Goal: Information Seeking & Learning: Learn about a topic

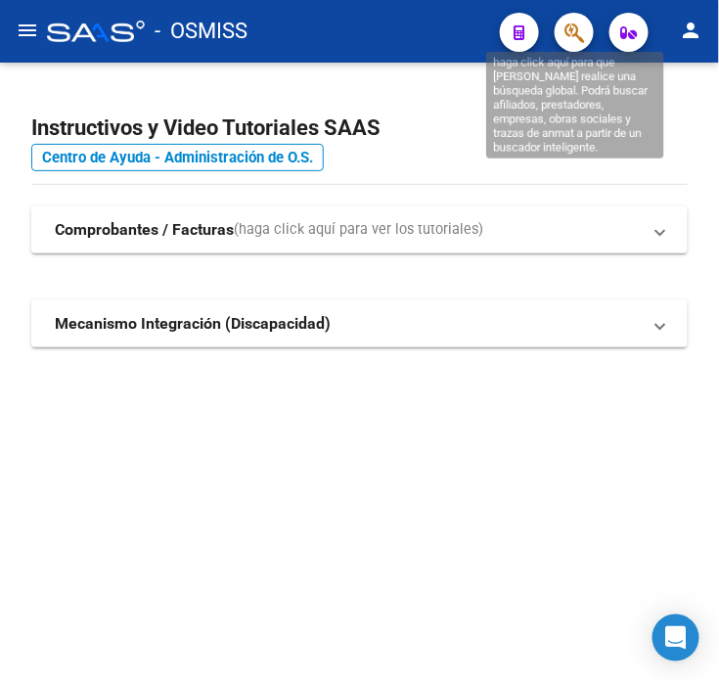
click at [572, 35] on icon "button" at bounding box center [574, 33] width 20 height 22
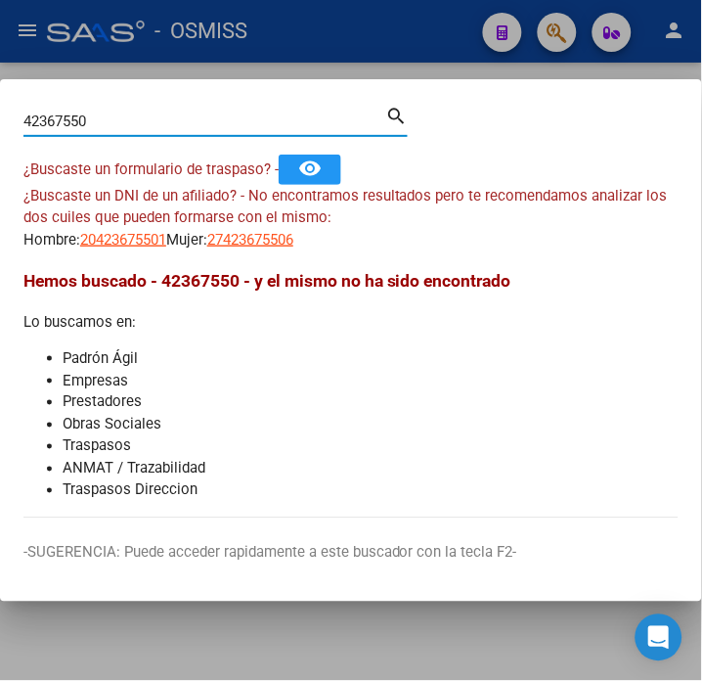
drag, startPoint x: 147, startPoint y: 127, endPoint x: -26, endPoint y: 105, distance: 174.5
click at [0, 105] on html "menu - OSMISS person Firma Express Inicio Calendario SSS Instructivos Contacto …" at bounding box center [351, 340] width 702 height 681
type input "42102603"
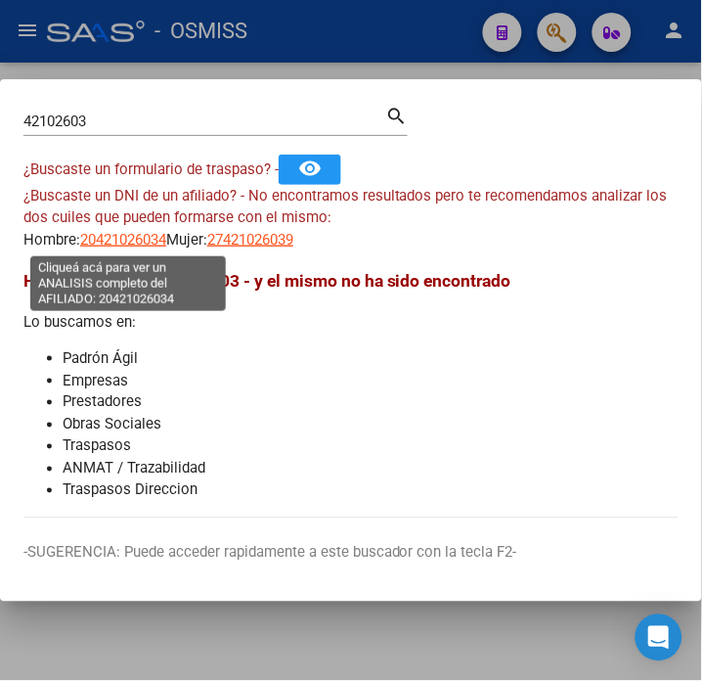
click at [134, 233] on span "20421026034" at bounding box center [123, 240] width 86 height 18
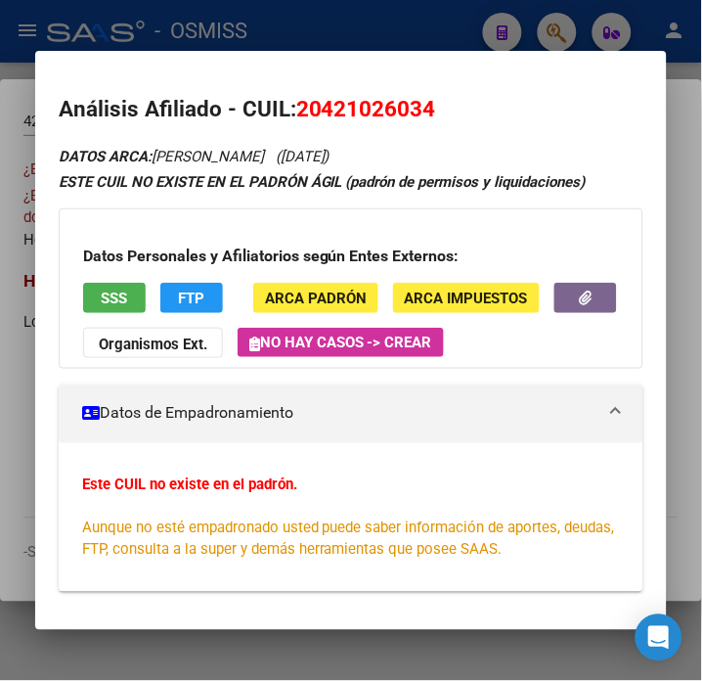
click at [172, 344] on strong "Organismos Ext." at bounding box center [153, 344] width 109 height 18
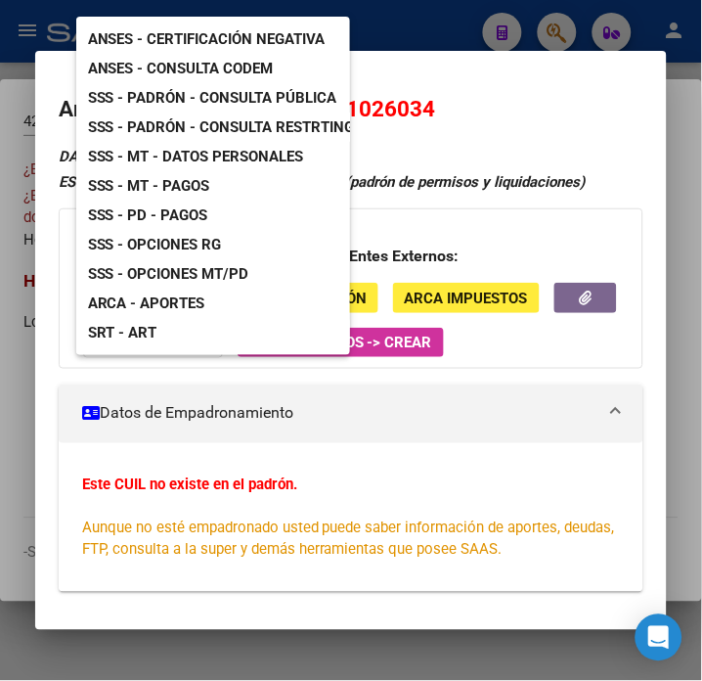
click at [207, 288] on link "ARCA - Aportes" at bounding box center [146, 302] width 141 height 29
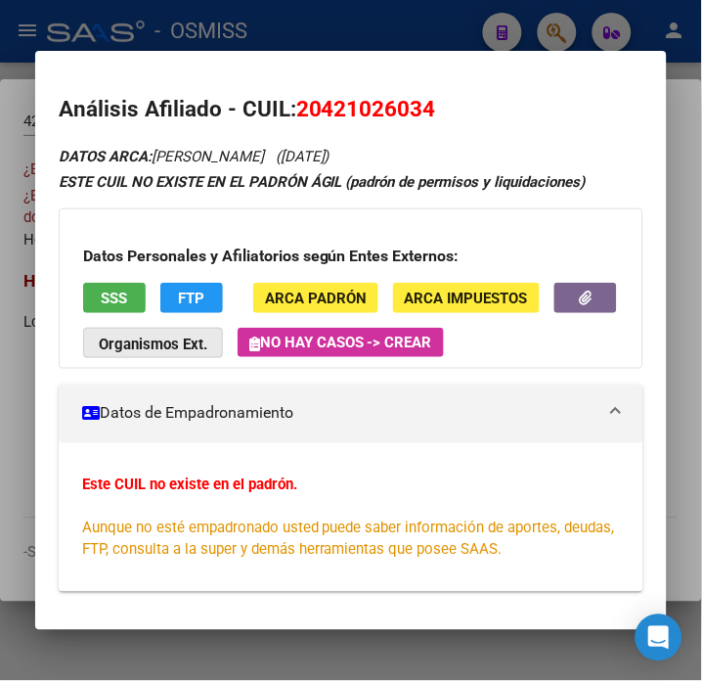
click at [156, 340] on strong "Organismos Ext." at bounding box center [153, 344] width 109 height 18
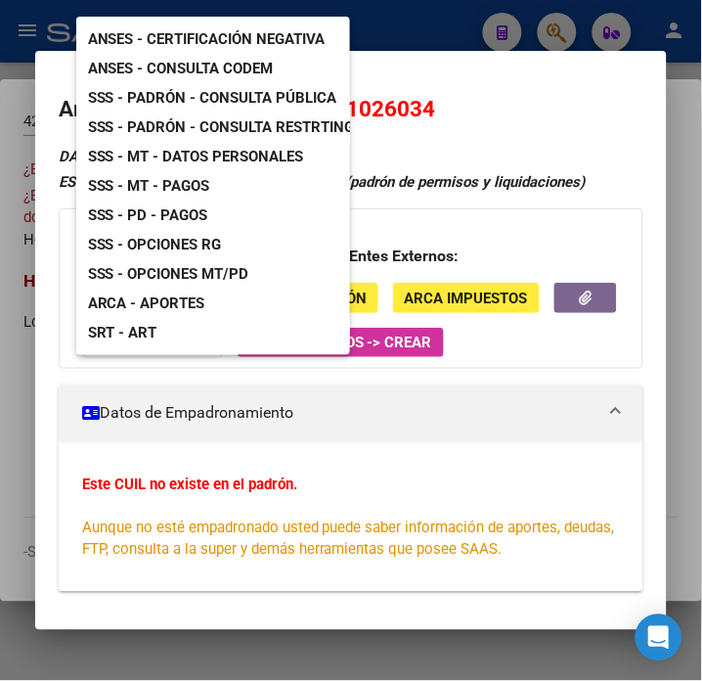
click at [251, 162] on div "ANSES - Certificación Negativa ANSES - Consulta CODEM SSS - Padrón - Consulta P…" at bounding box center [213, 186] width 274 height 338
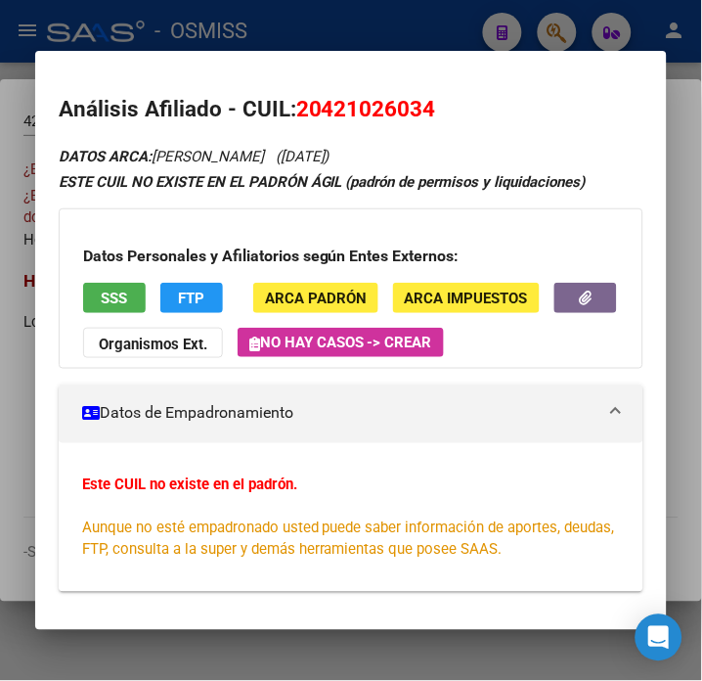
click at [158, 340] on strong "Organismos Ext." at bounding box center [153, 344] width 109 height 18
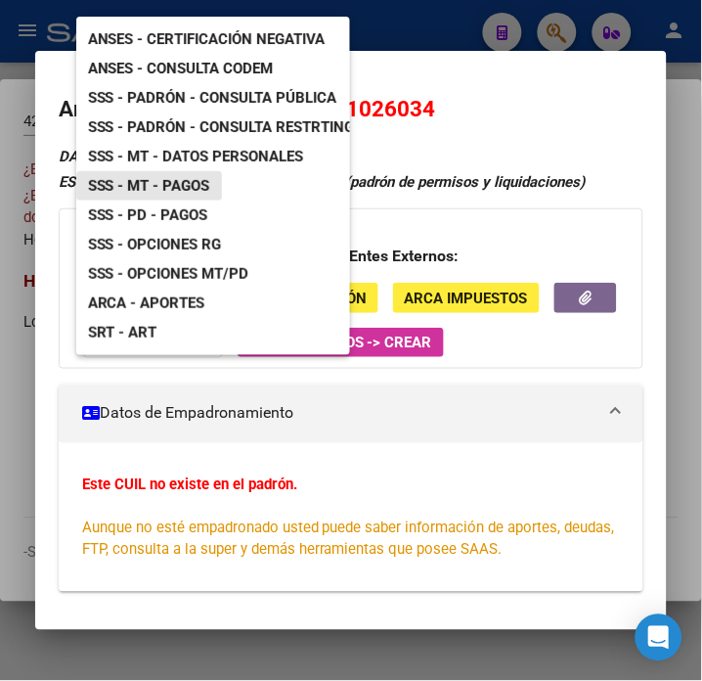
click at [203, 177] on span "SSS - MT - Pagos" at bounding box center [149, 186] width 122 height 18
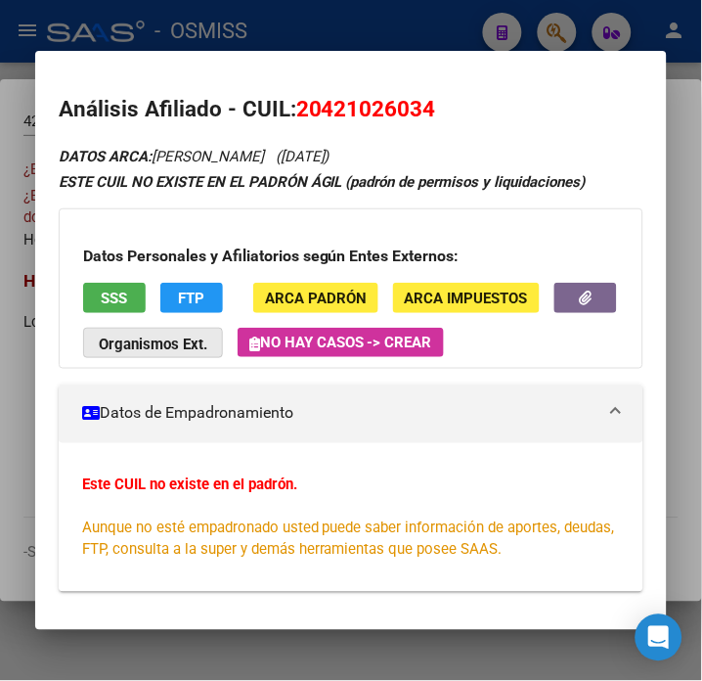
click at [142, 348] on strong "Organismos Ext." at bounding box center [153, 344] width 109 height 18
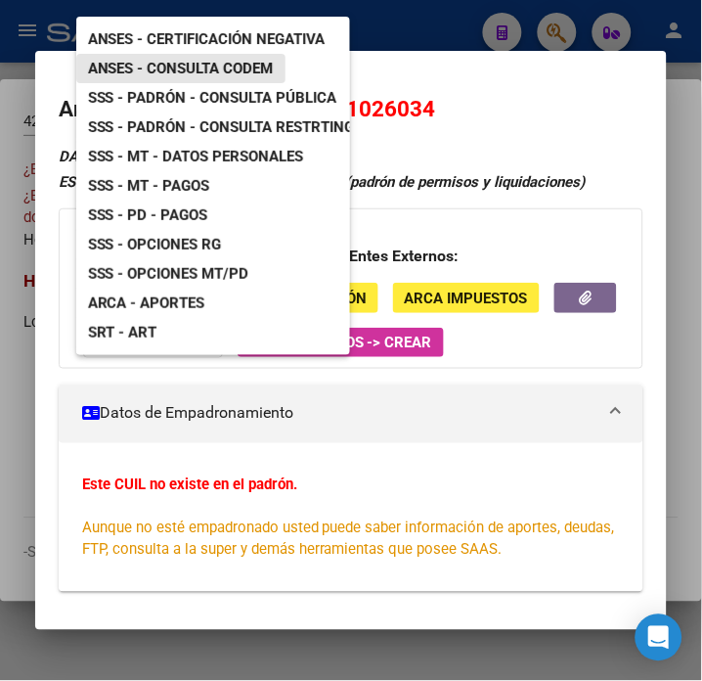
click at [241, 60] on span "ANSES - Consulta CODEM" at bounding box center [181, 69] width 186 height 18
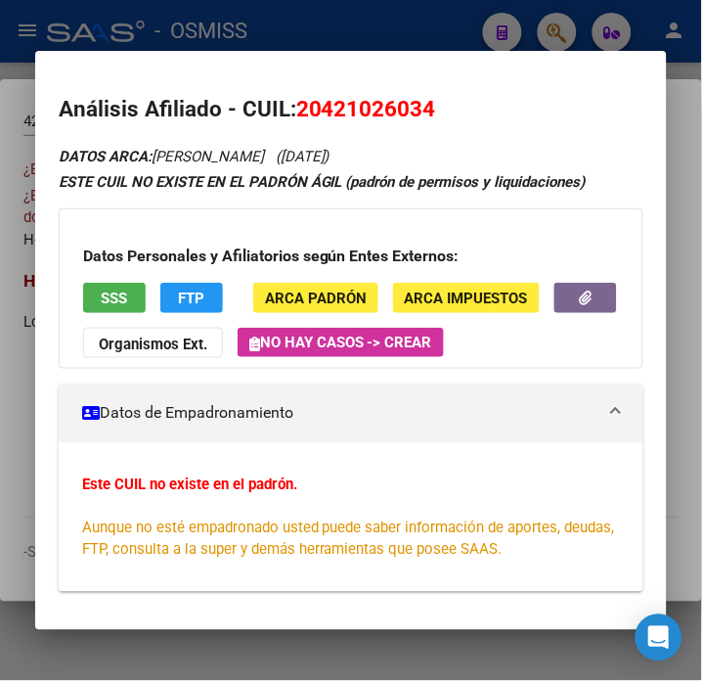
click at [168, 354] on button "Organismos Ext." at bounding box center [153, 343] width 140 height 30
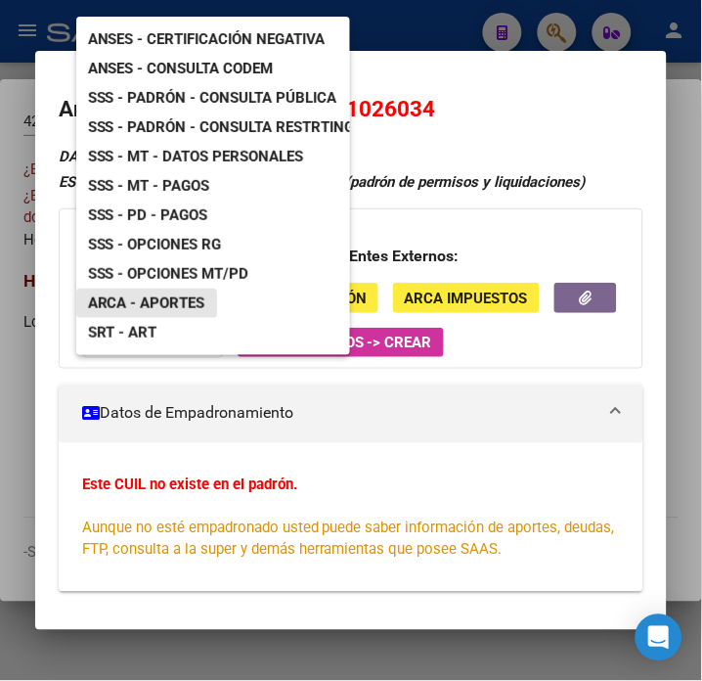
click at [197, 294] on span "ARCA - Aportes" at bounding box center [146, 303] width 117 height 18
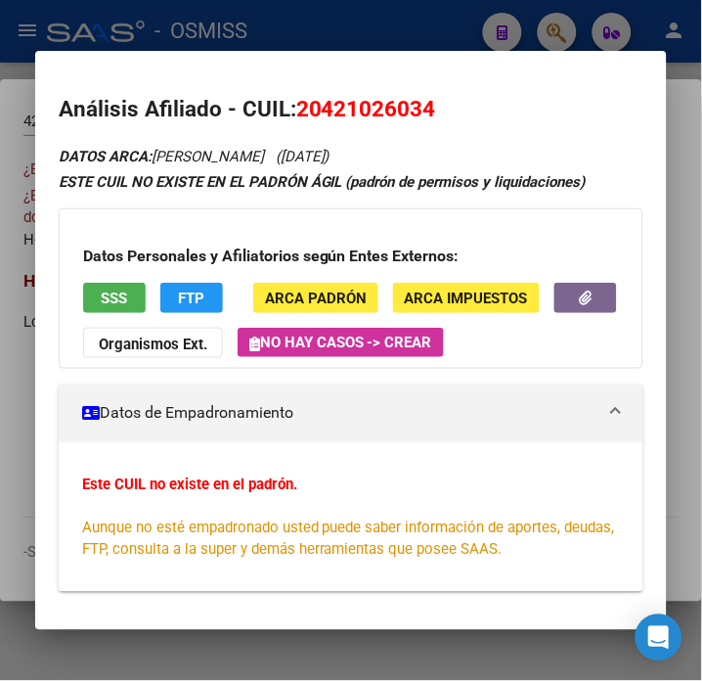
click at [154, 347] on strong "Organismos Ext." at bounding box center [153, 344] width 109 height 18
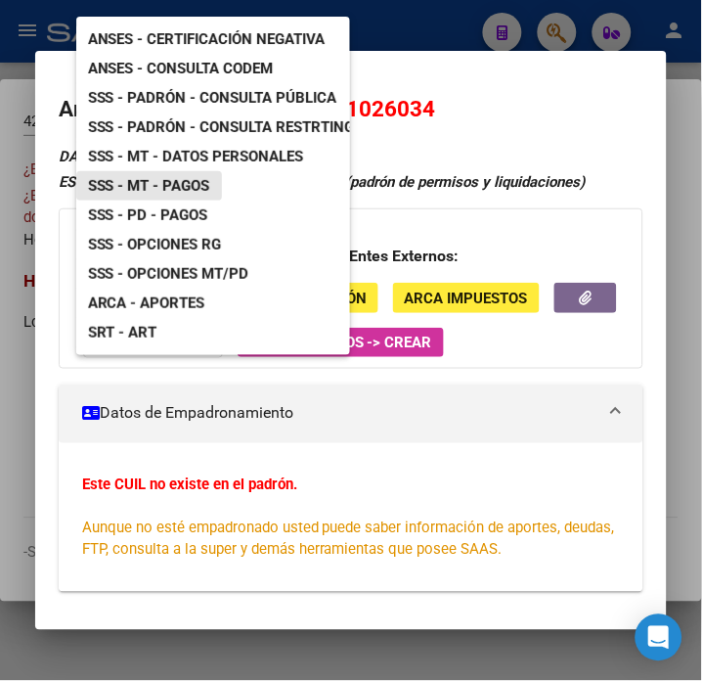
click at [213, 176] on link "SSS - MT - Pagos" at bounding box center [149, 185] width 146 height 29
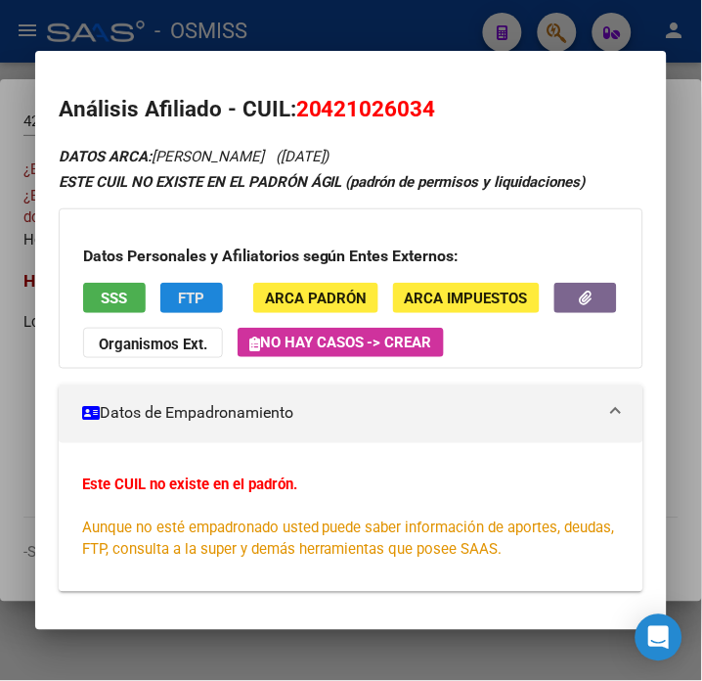
click at [178, 300] on span "FTP" at bounding box center [191, 298] width 26 height 18
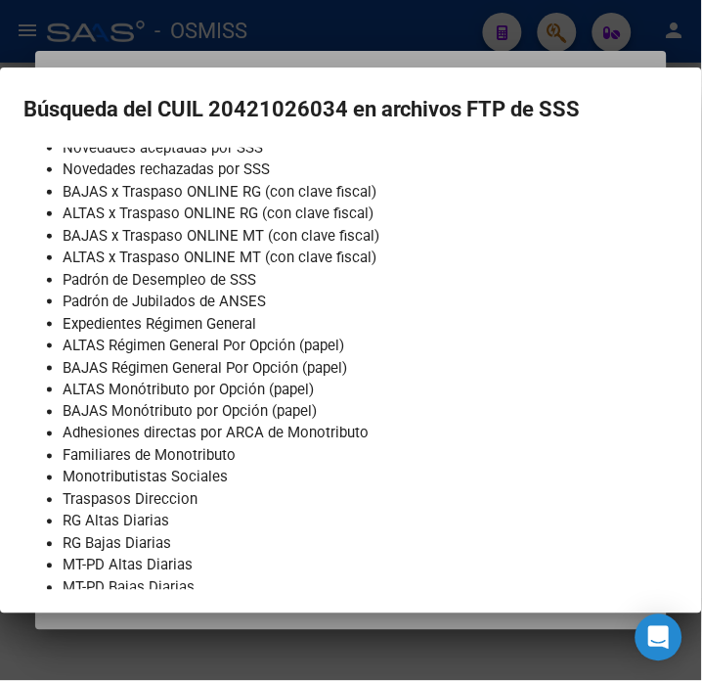
scroll to position [223, 0]
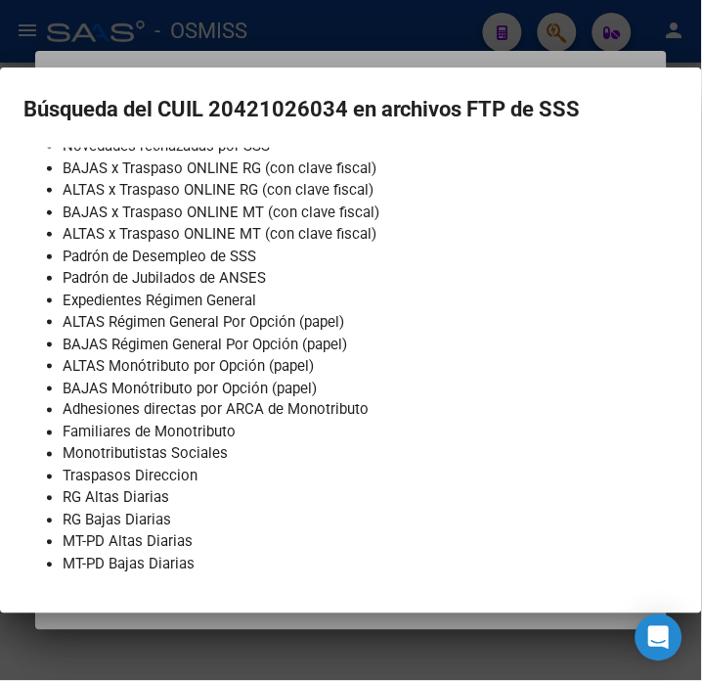
drag, startPoint x: 269, startPoint y: 45, endPoint x: 264, endPoint y: 72, distance: 27.8
click at [271, 46] on div at bounding box center [351, 340] width 702 height 681
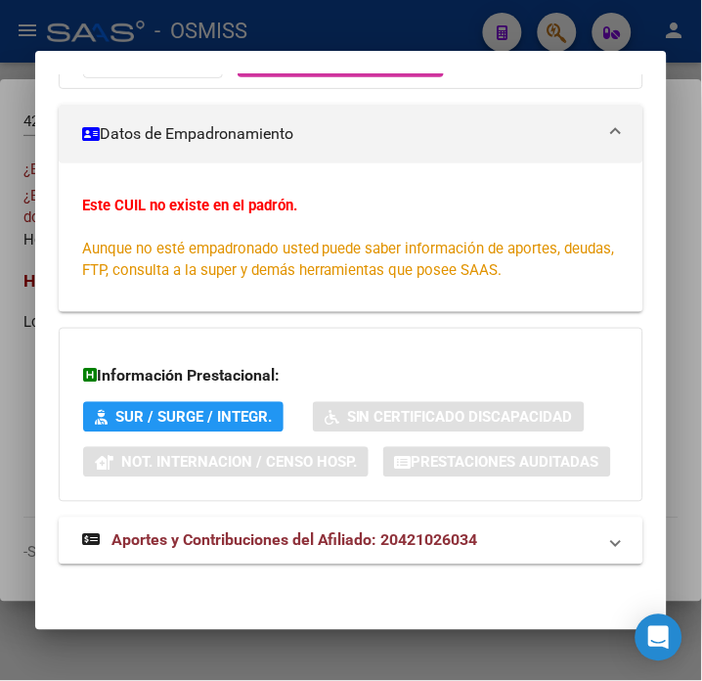
scroll to position [281, 0]
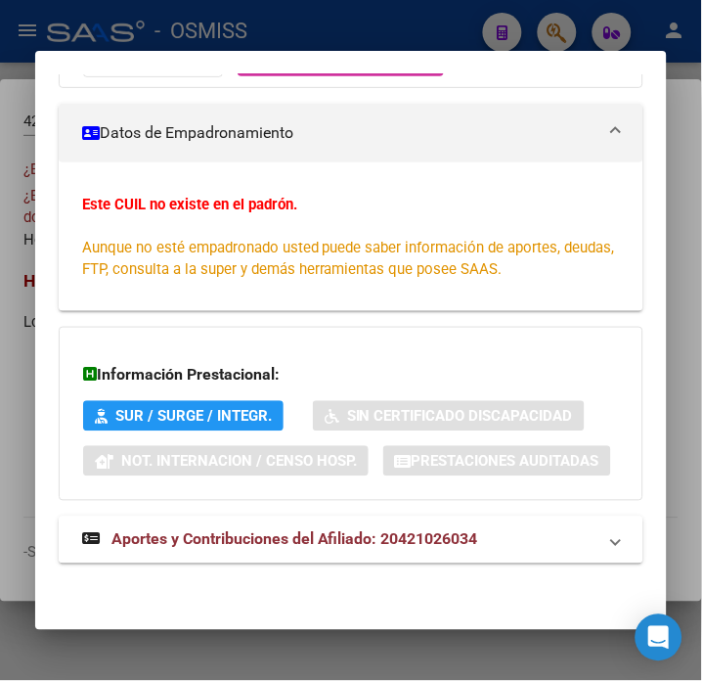
click at [267, 535] on span "Aportes y Contribuciones del Afiliado: 20421026034" at bounding box center [294, 539] width 367 height 19
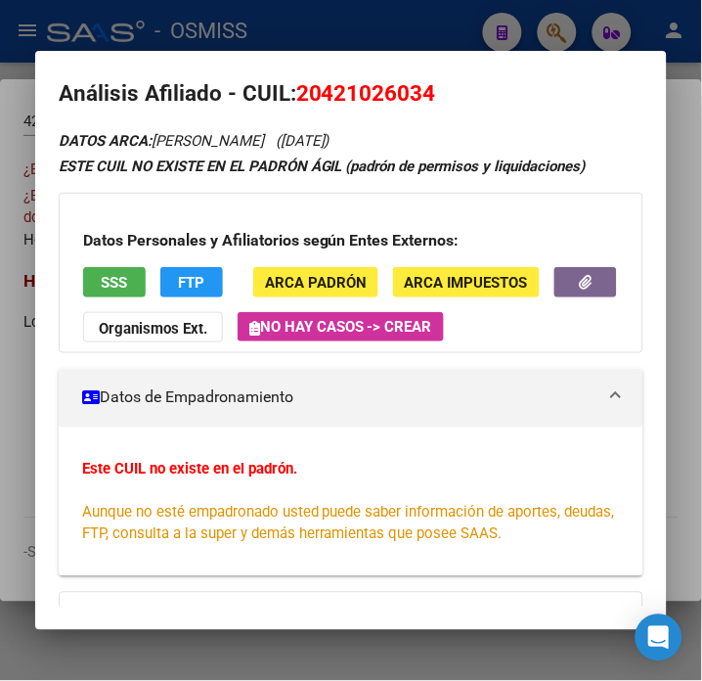
scroll to position [0, 0]
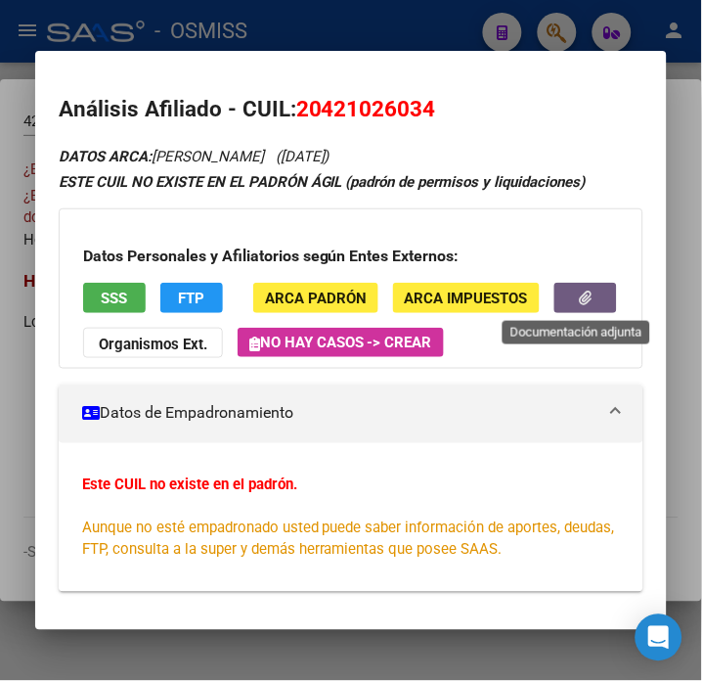
click at [594, 298] on button "button" at bounding box center [585, 298] width 63 height 30
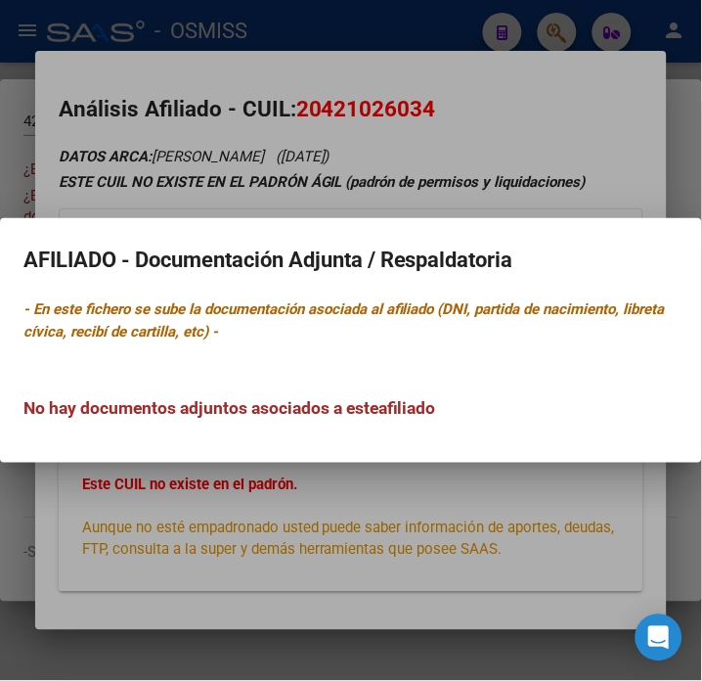
click at [469, 167] on div at bounding box center [351, 340] width 702 height 681
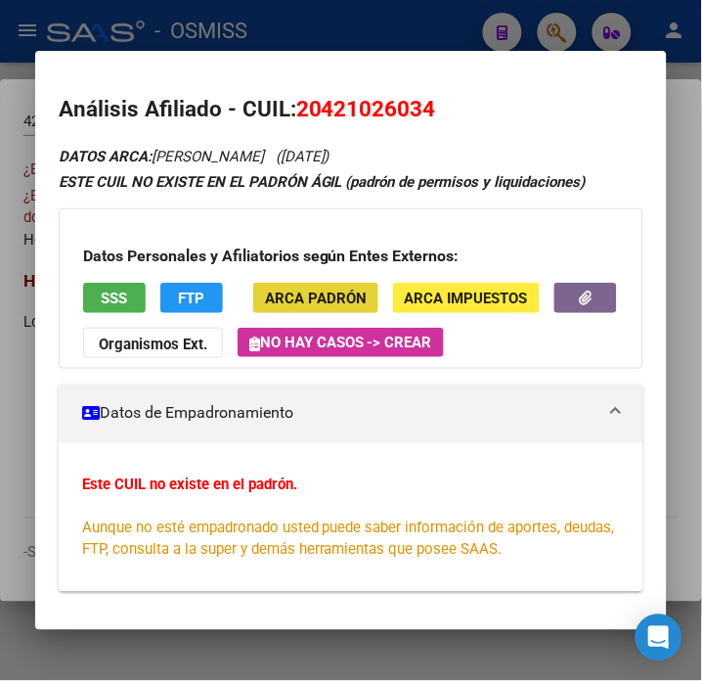
click at [338, 294] on span "ARCA Padrón" at bounding box center [316, 298] width 102 height 18
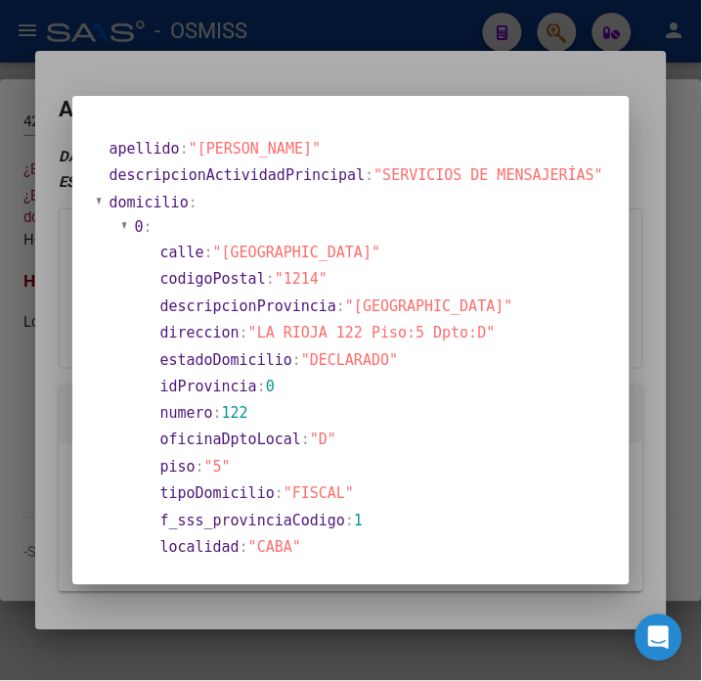
click at [69, 456] on div "42102603 Buscar (apellido, dni, cuil, nro traspaso, cuit, obra social) search ¿…" at bounding box center [351, 340] width 702 height 681
click at [52, 446] on div at bounding box center [351, 340] width 702 height 681
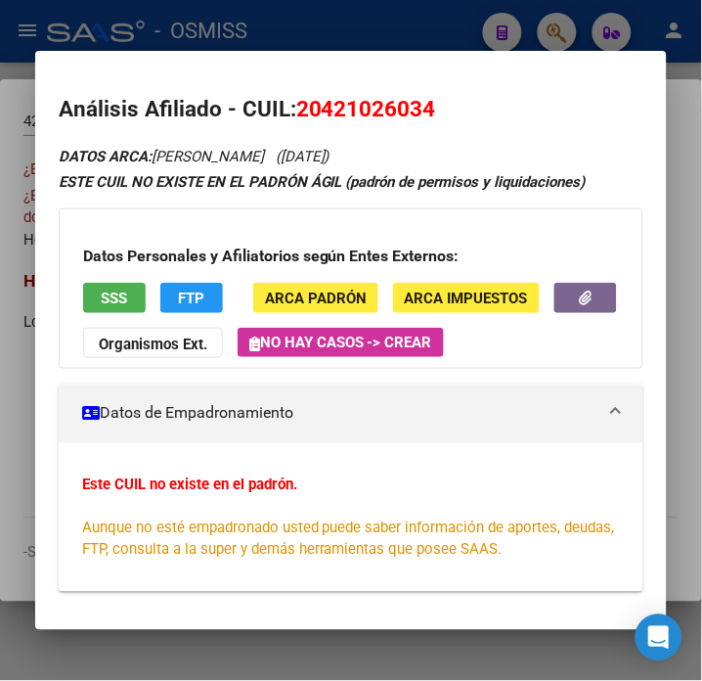
click at [477, 291] on span "ARCA Impuestos" at bounding box center [466, 298] width 123 height 18
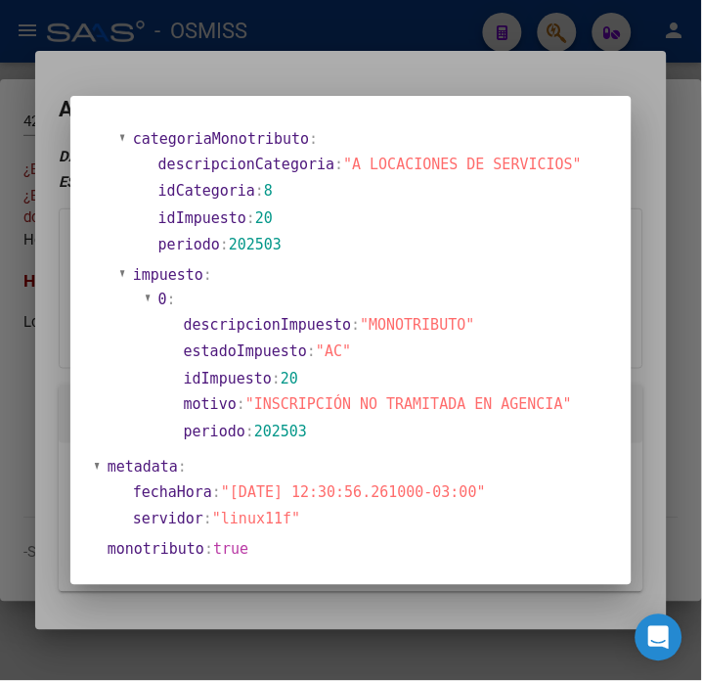
scroll to position [1003, 0]
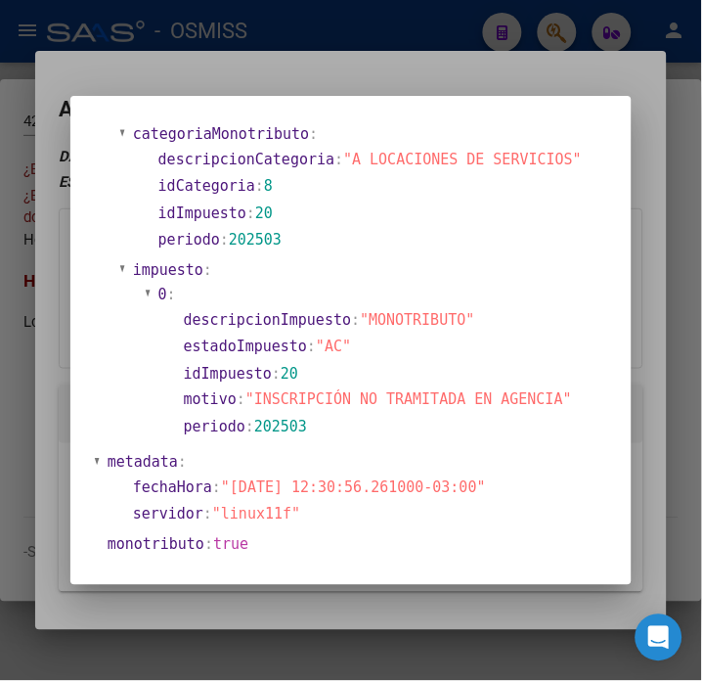
drag, startPoint x: 294, startPoint y: 489, endPoint x: 208, endPoint y: 492, distance: 86.1
click at [208, 504] on section "servidor : "linux11f"" at bounding box center [367, 515] width 469 height 22
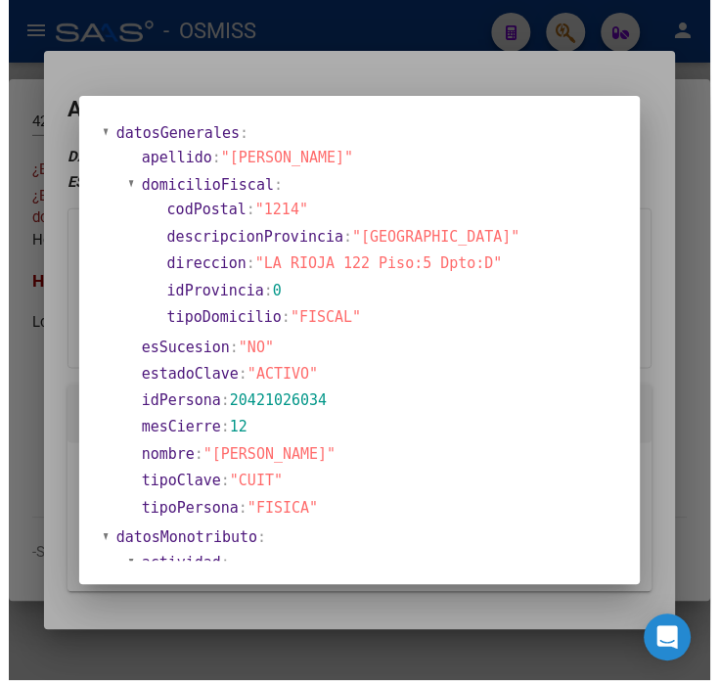
scroll to position [0, 0]
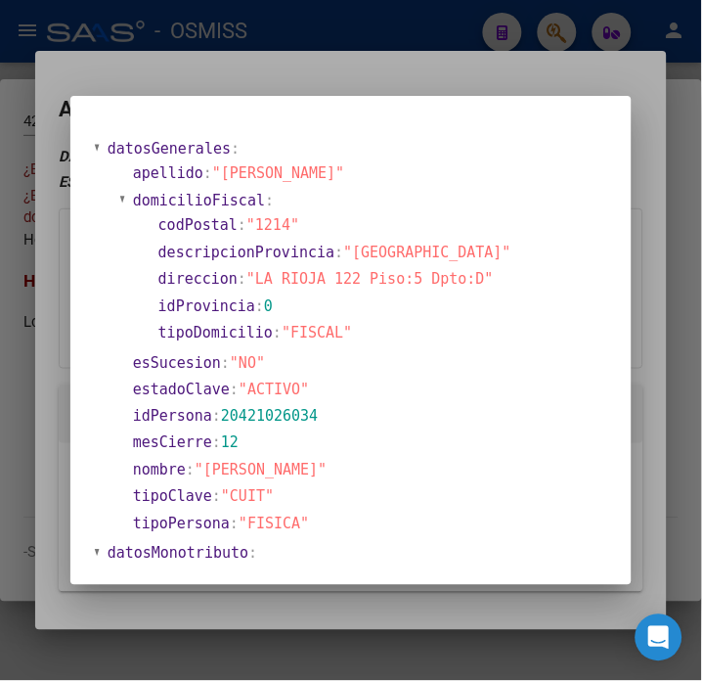
click at [275, 72] on div at bounding box center [351, 340] width 702 height 681
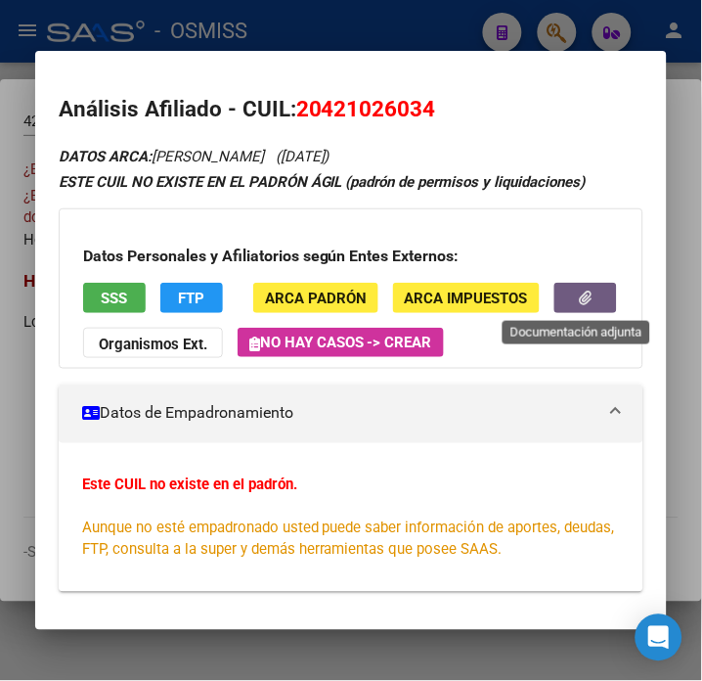
click at [591, 306] on button "button" at bounding box center [585, 298] width 63 height 30
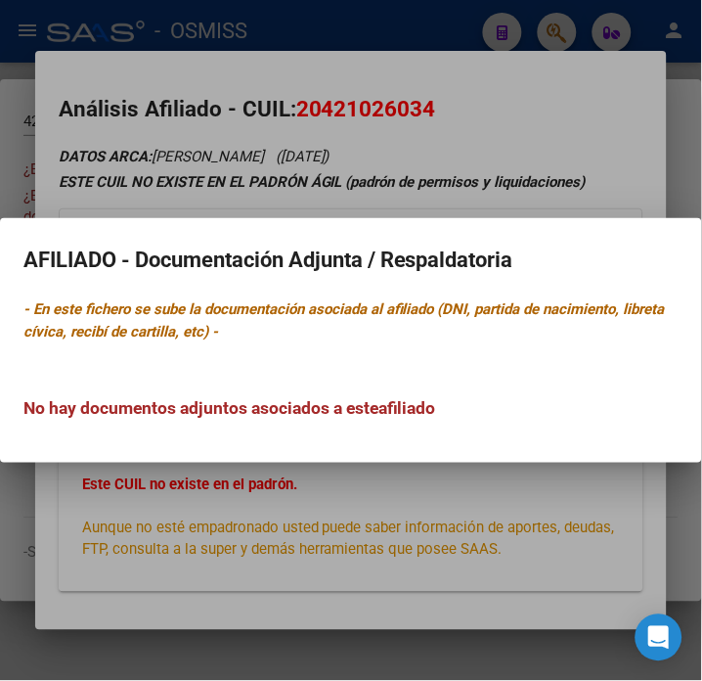
click at [238, 154] on div at bounding box center [351, 340] width 702 height 681
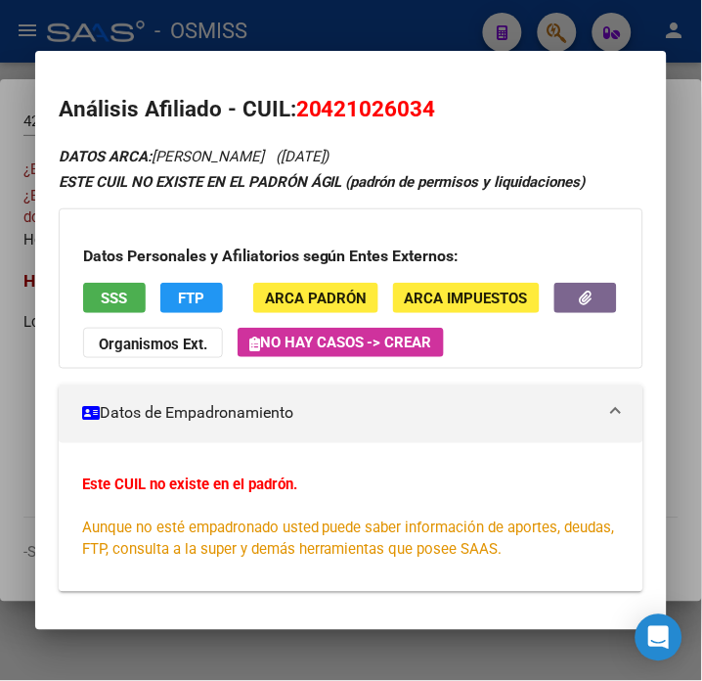
click at [153, 359] on div "Datos Personales y Afiliatorios según Entes Externos: SSS FTP ARCA Padrón ARCA …" at bounding box center [351, 288] width 585 height 160
click at [154, 343] on strong "Organismos Ext." at bounding box center [153, 344] width 109 height 18
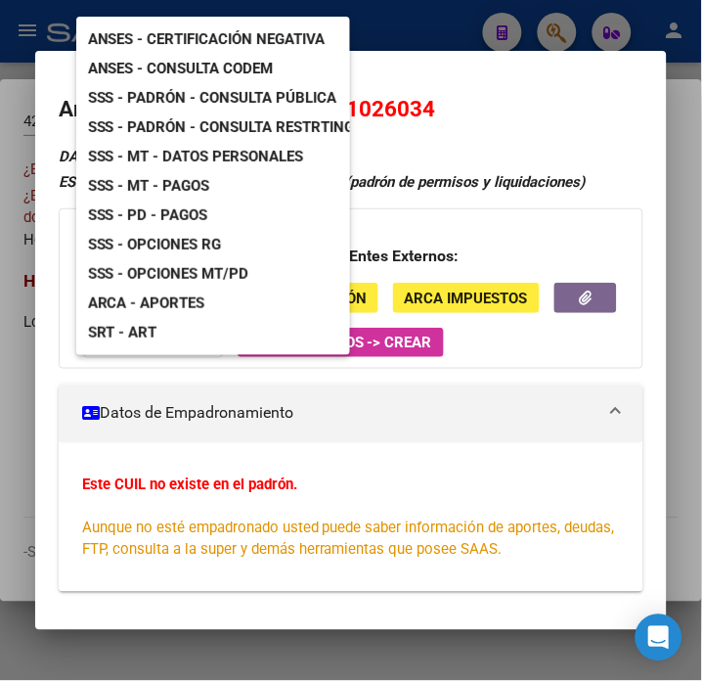
click at [565, 133] on div at bounding box center [351, 340] width 702 height 681
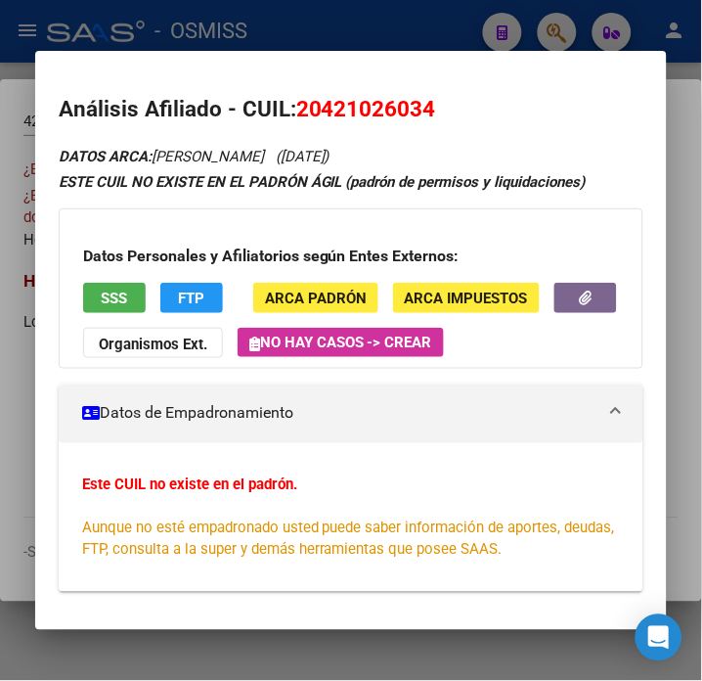
click at [359, 33] on div at bounding box center [351, 340] width 702 height 681
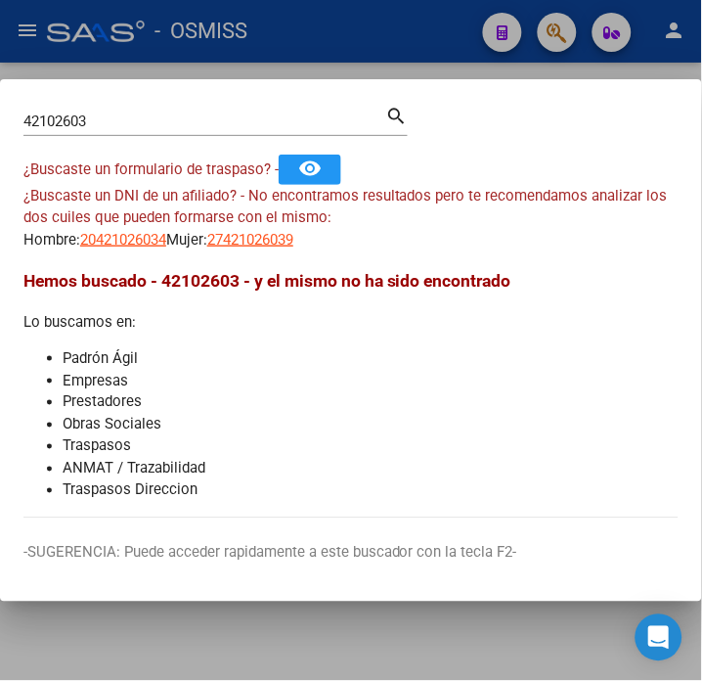
click at [359, 33] on div at bounding box center [351, 340] width 702 height 681
